Goal: Use online tool/utility: Utilize a website feature to perform a specific function

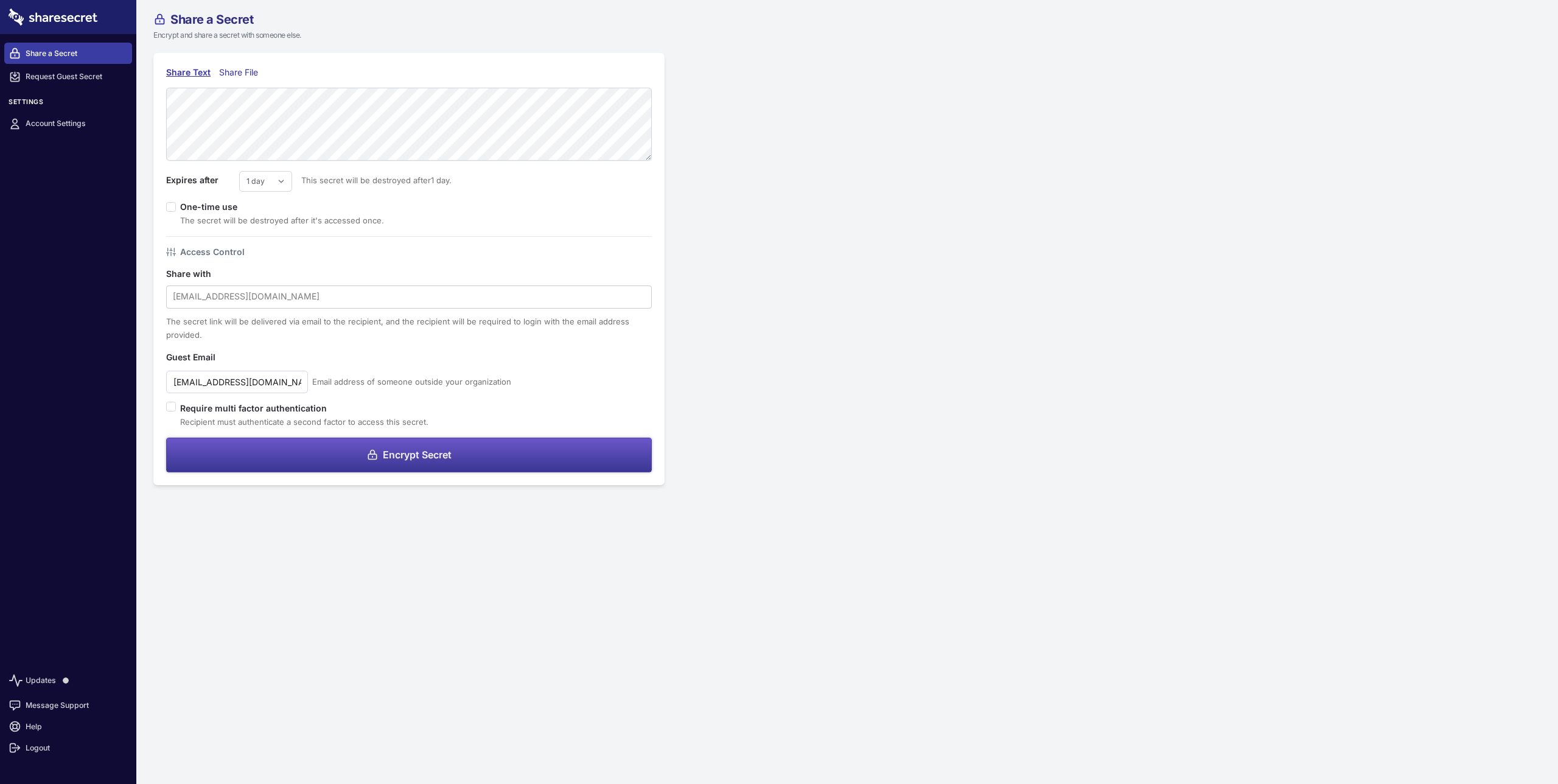
click at [483, 446] on button "Encrypt Secret" at bounding box center [409, 454] width 486 height 34
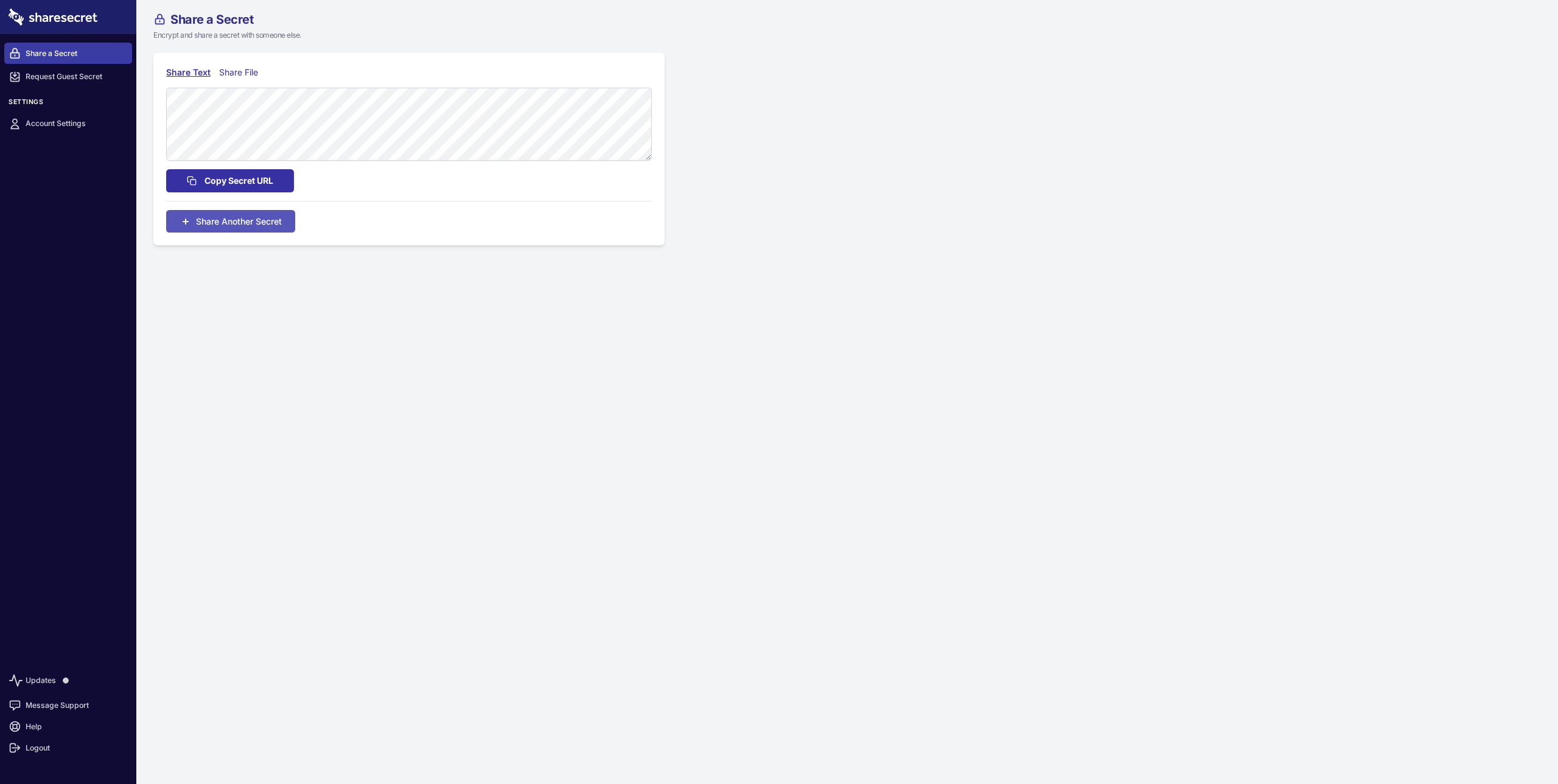
click at [250, 179] on span "Copy Secret URL" at bounding box center [239, 181] width 69 height 14
